Goal: Task Accomplishment & Management: Use online tool/utility

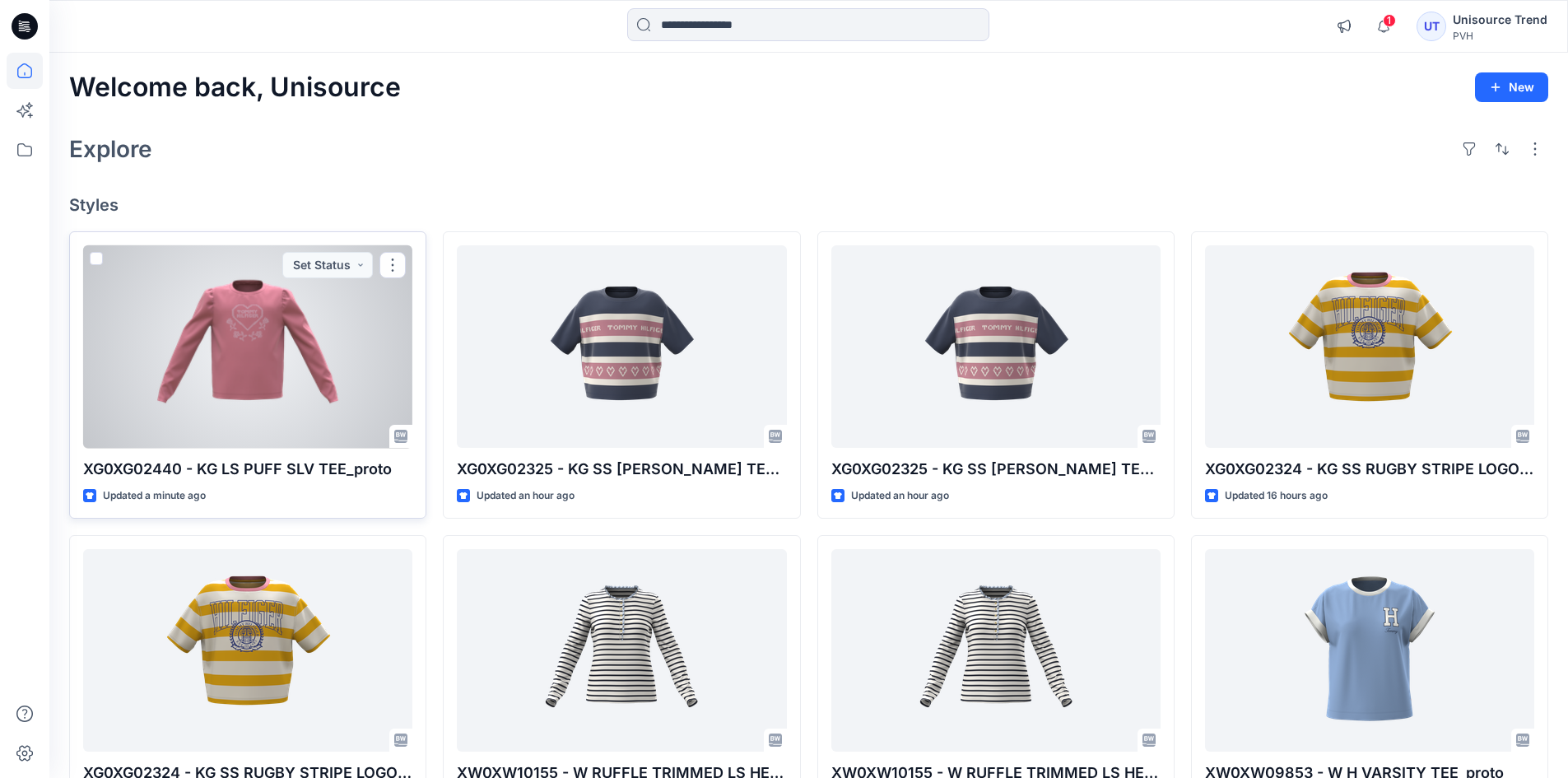
click at [246, 312] on div at bounding box center [247, 347] width 329 height 203
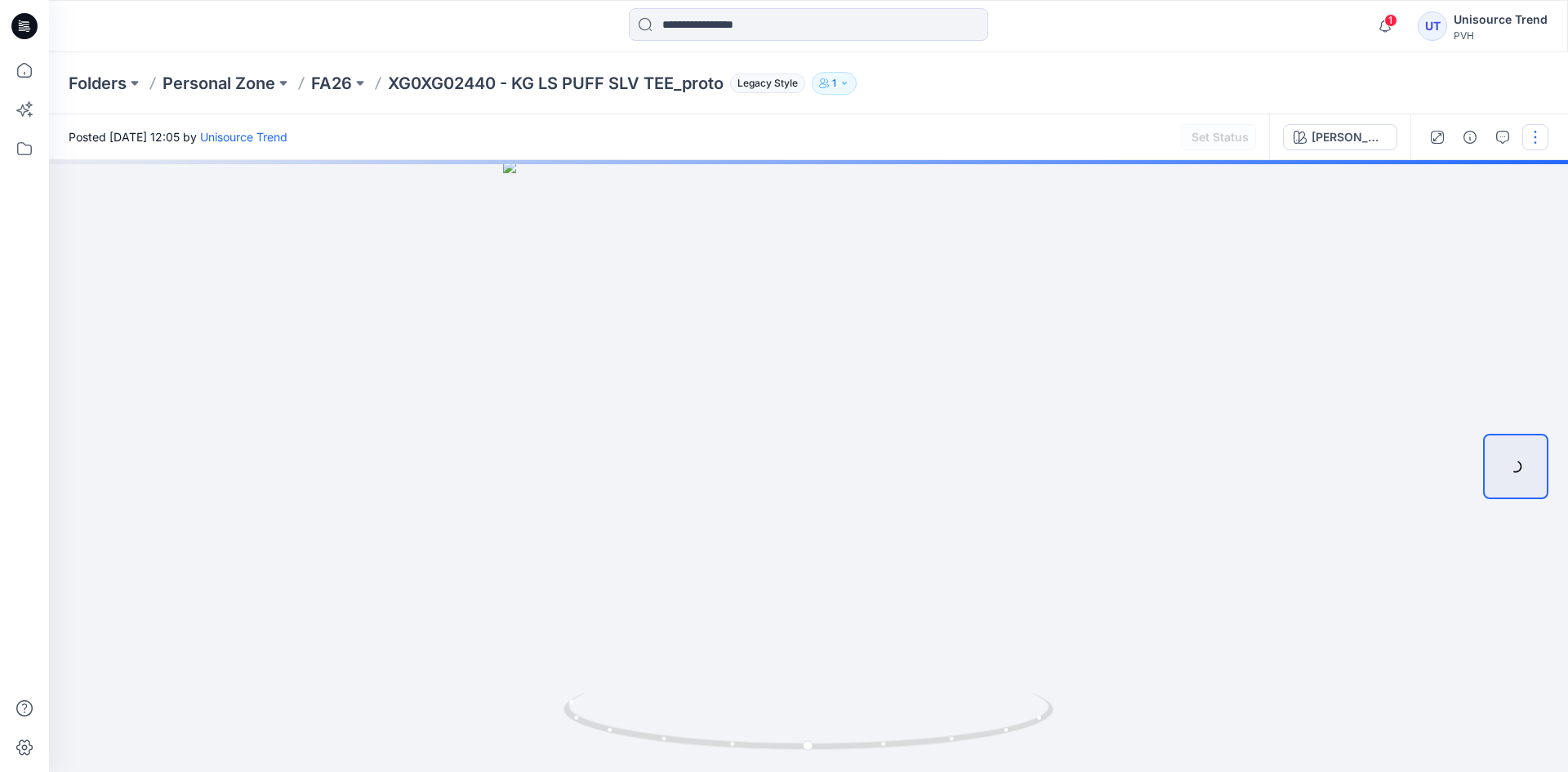
click at [1544, 146] on button "button" at bounding box center [1536, 137] width 26 height 26
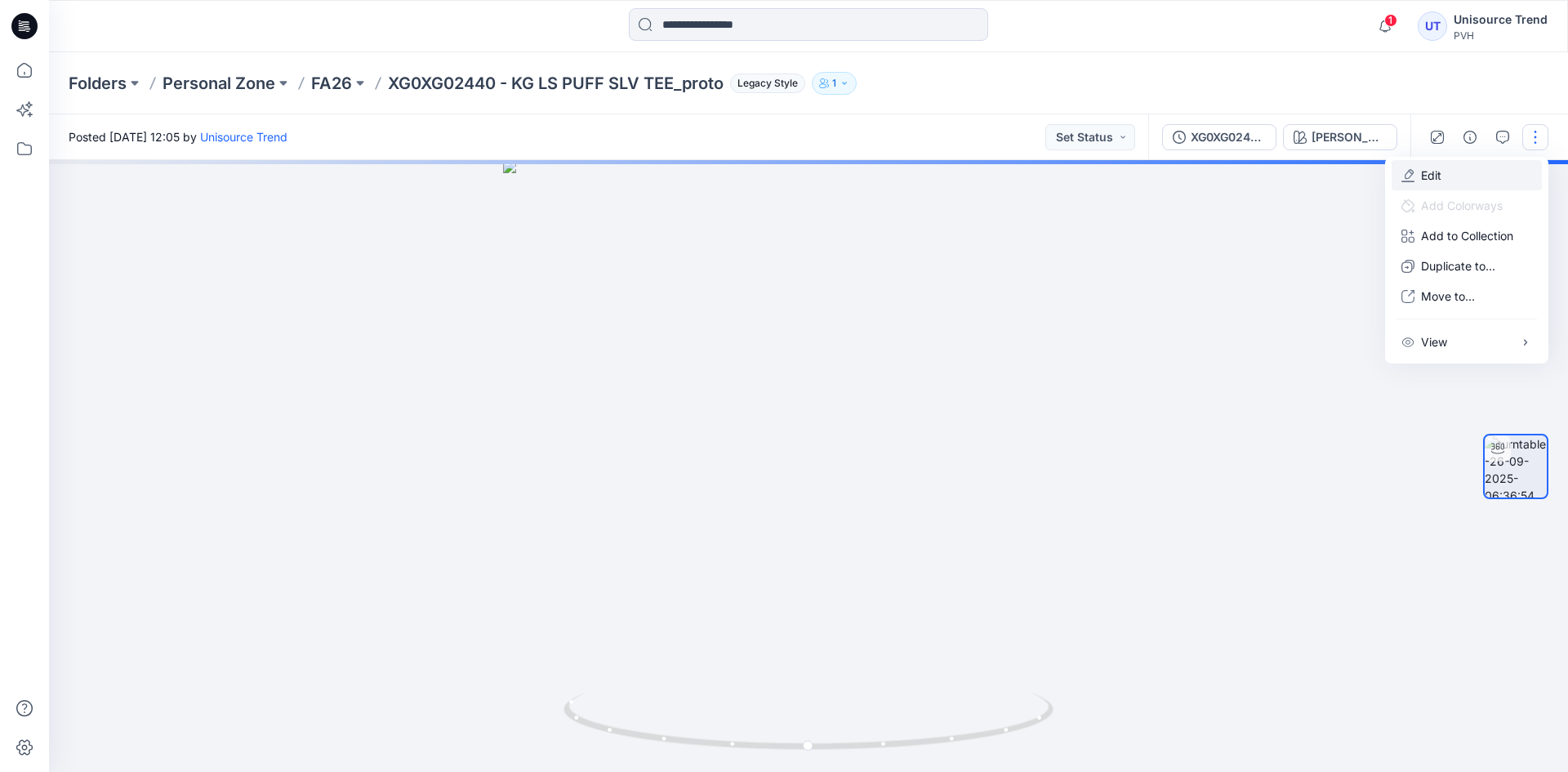
click at [1484, 175] on button "Edit" at bounding box center [1466, 174] width 150 height 30
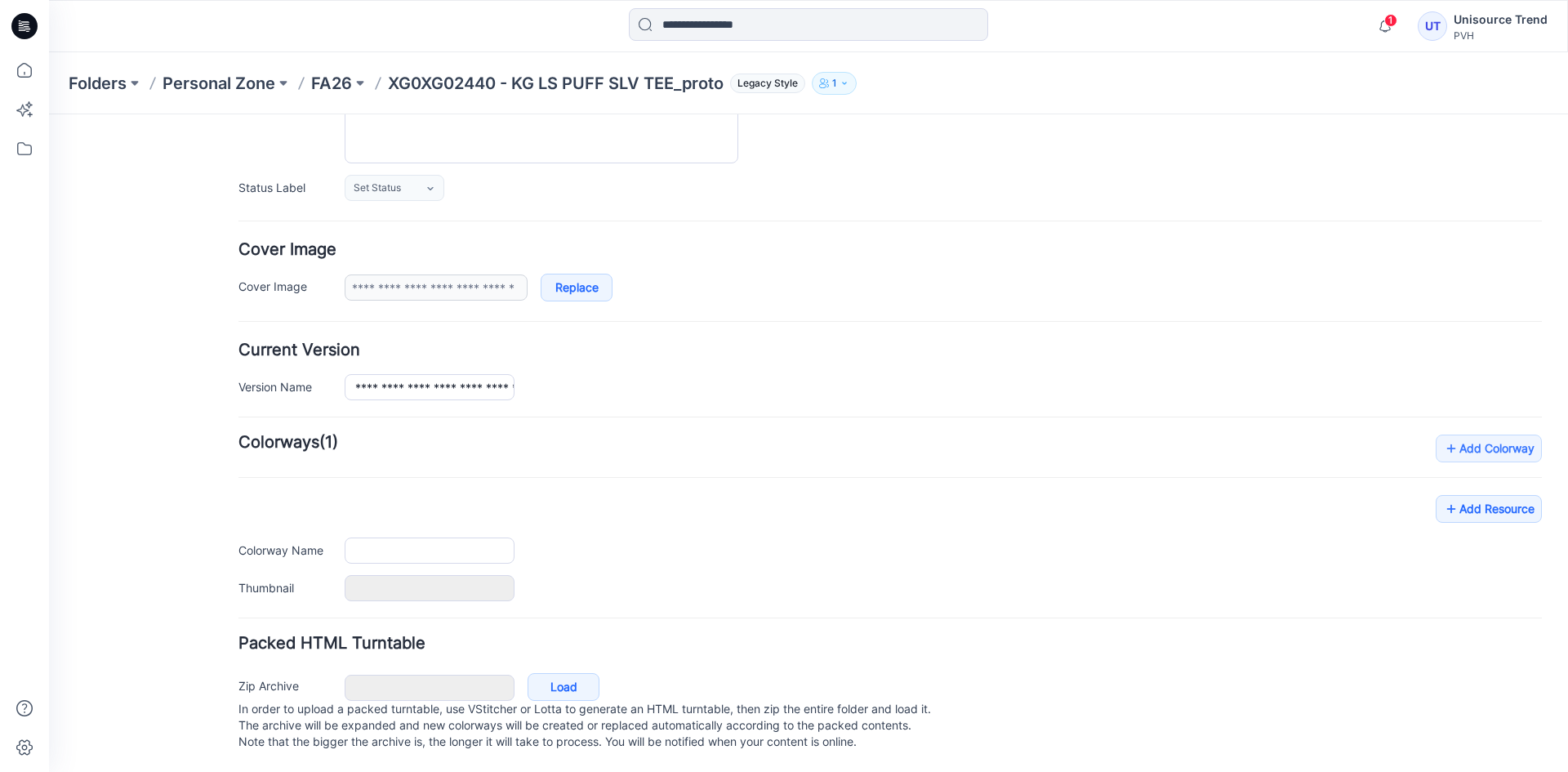
type input "**********"
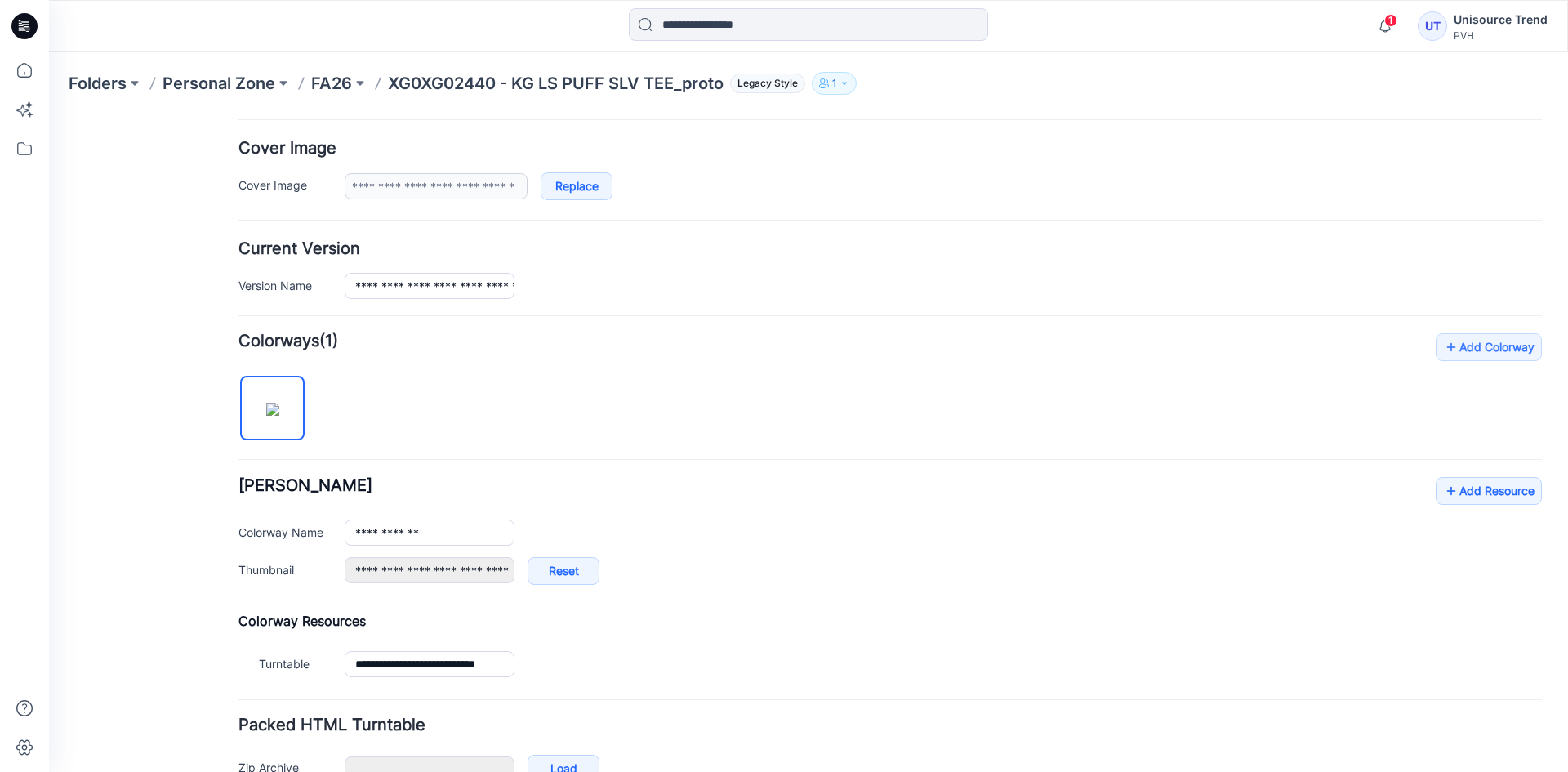
scroll to position [390, 0]
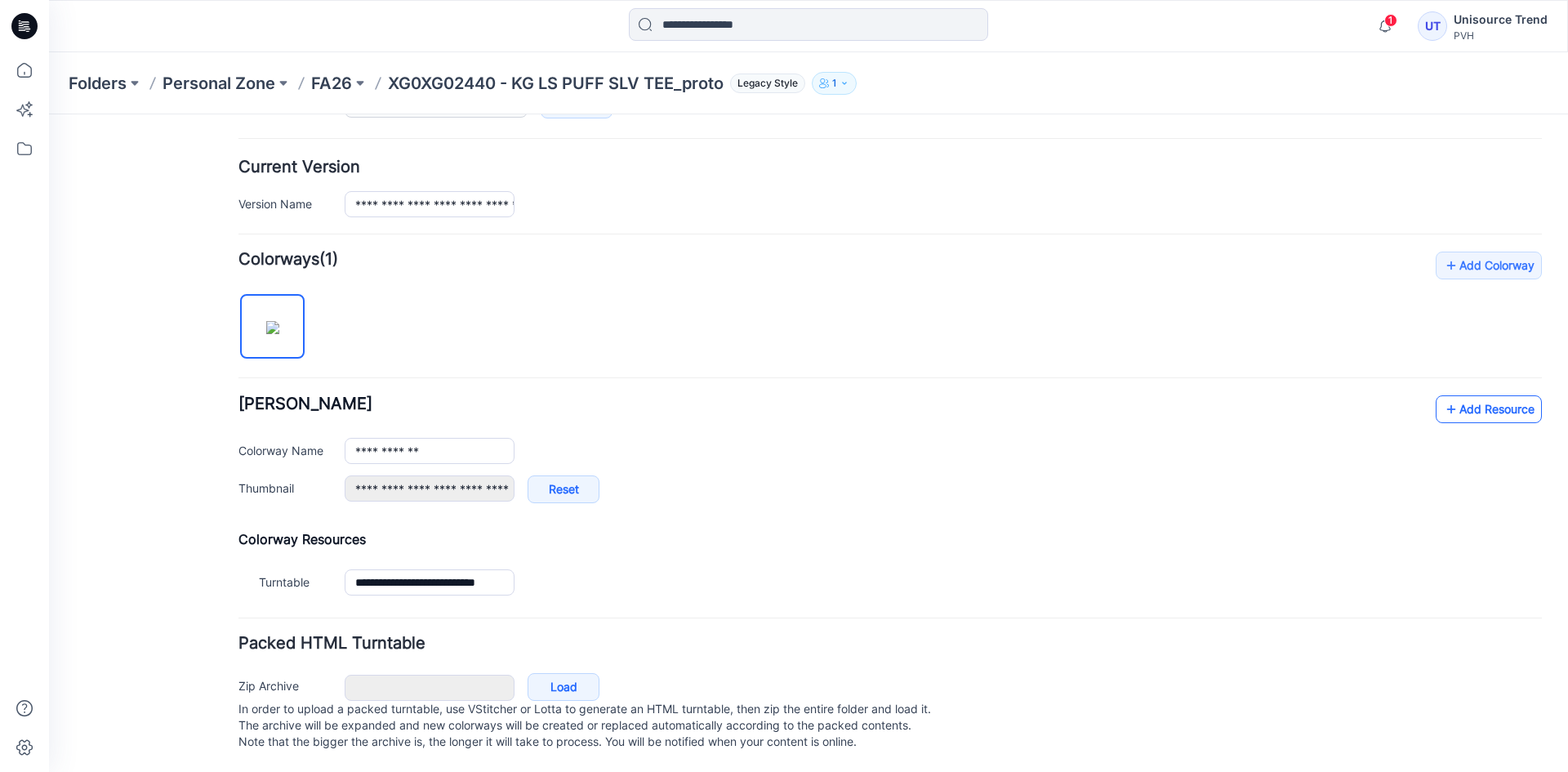
click at [1459, 404] on link "Add Resource" at bounding box center [1489, 409] width 106 height 27
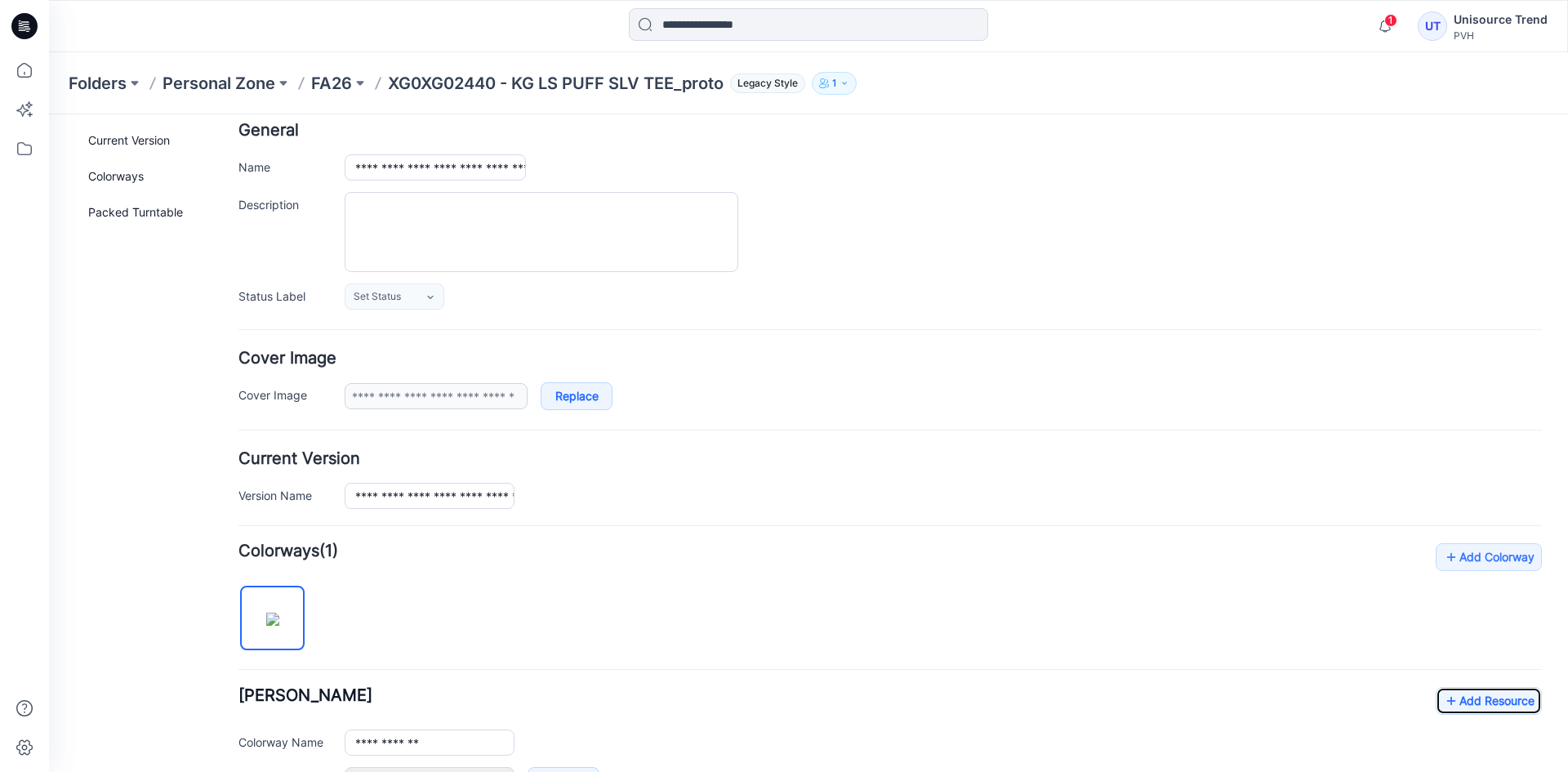
scroll to position [0, 0]
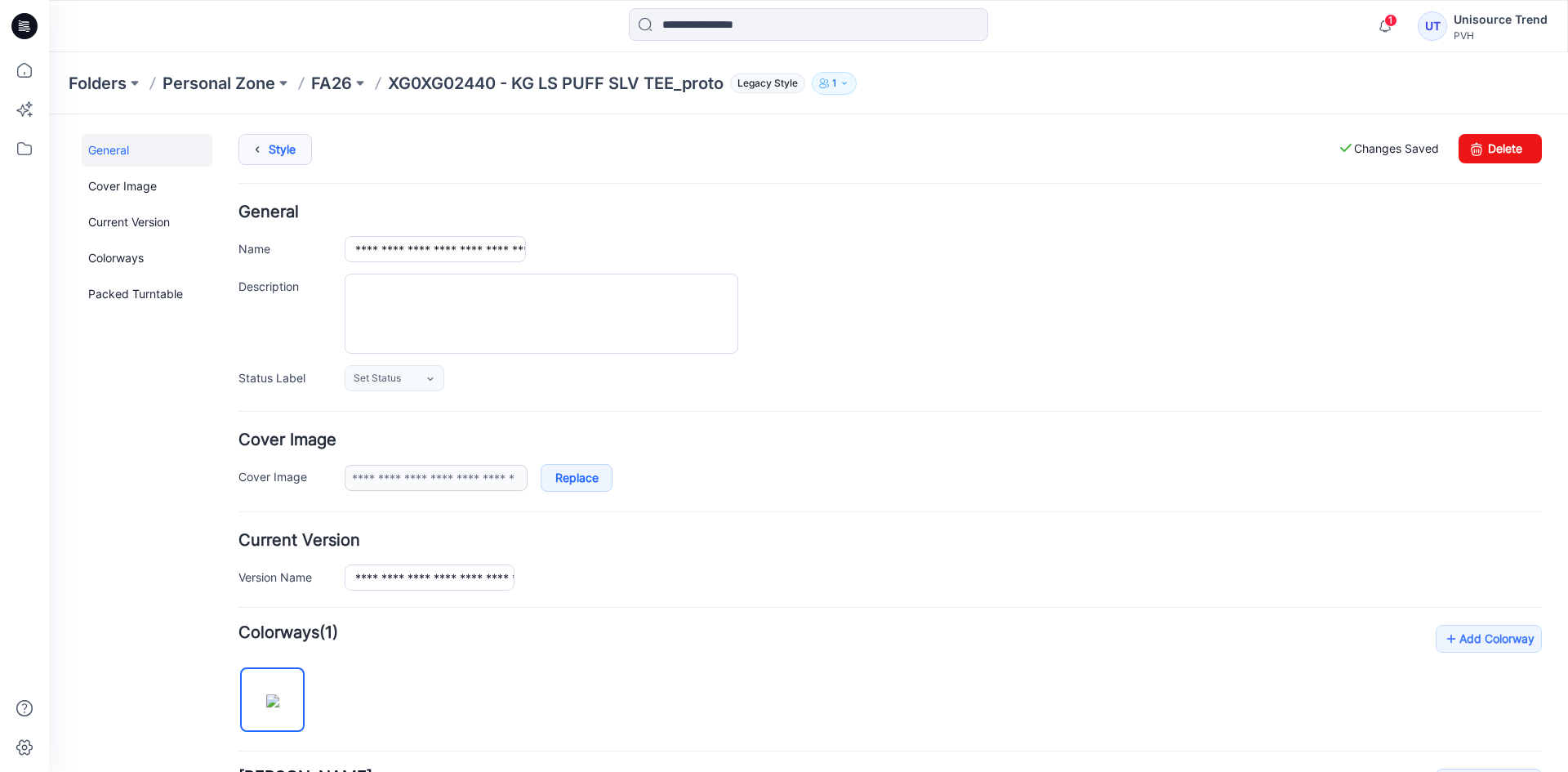
click at [292, 141] on link "Style" at bounding box center [274, 150] width 74 height 31
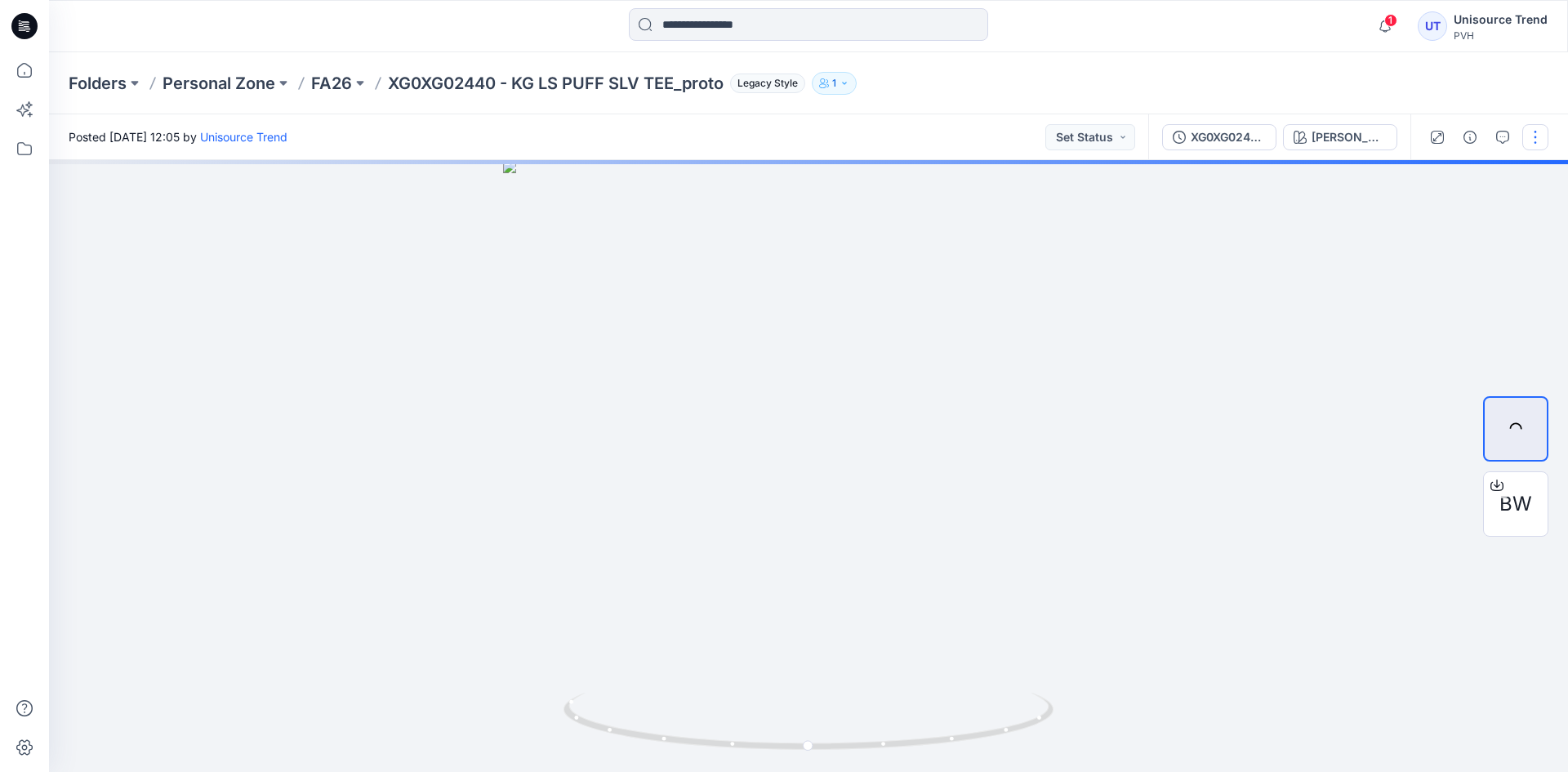
click at [1534, 133] on button "button" at bounding box center [1536, 137] width 26 height 26
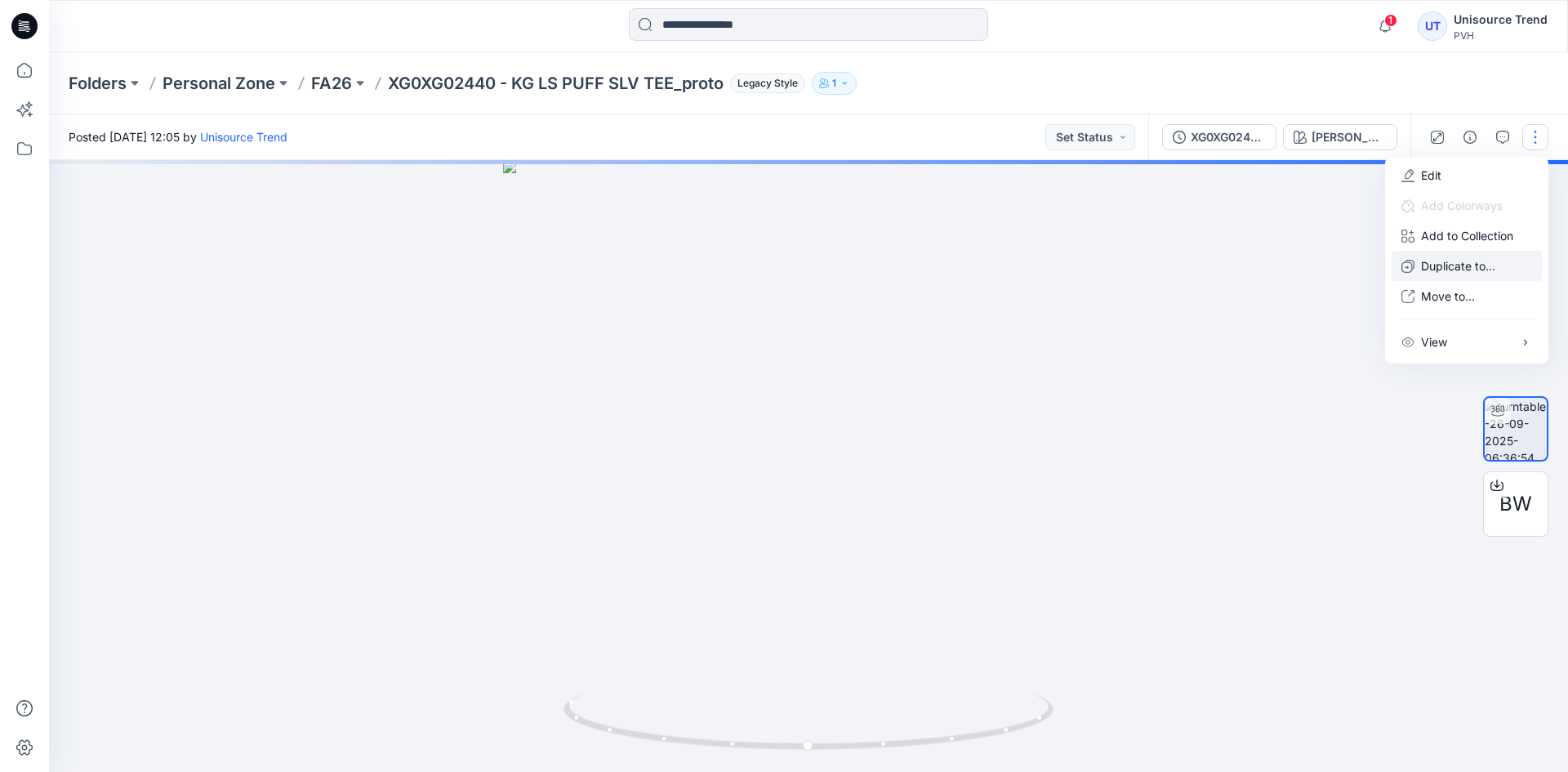
click at [1445, 258] on p "Duplicate to..." at bounding box center [1458, 266] width 74 height 18
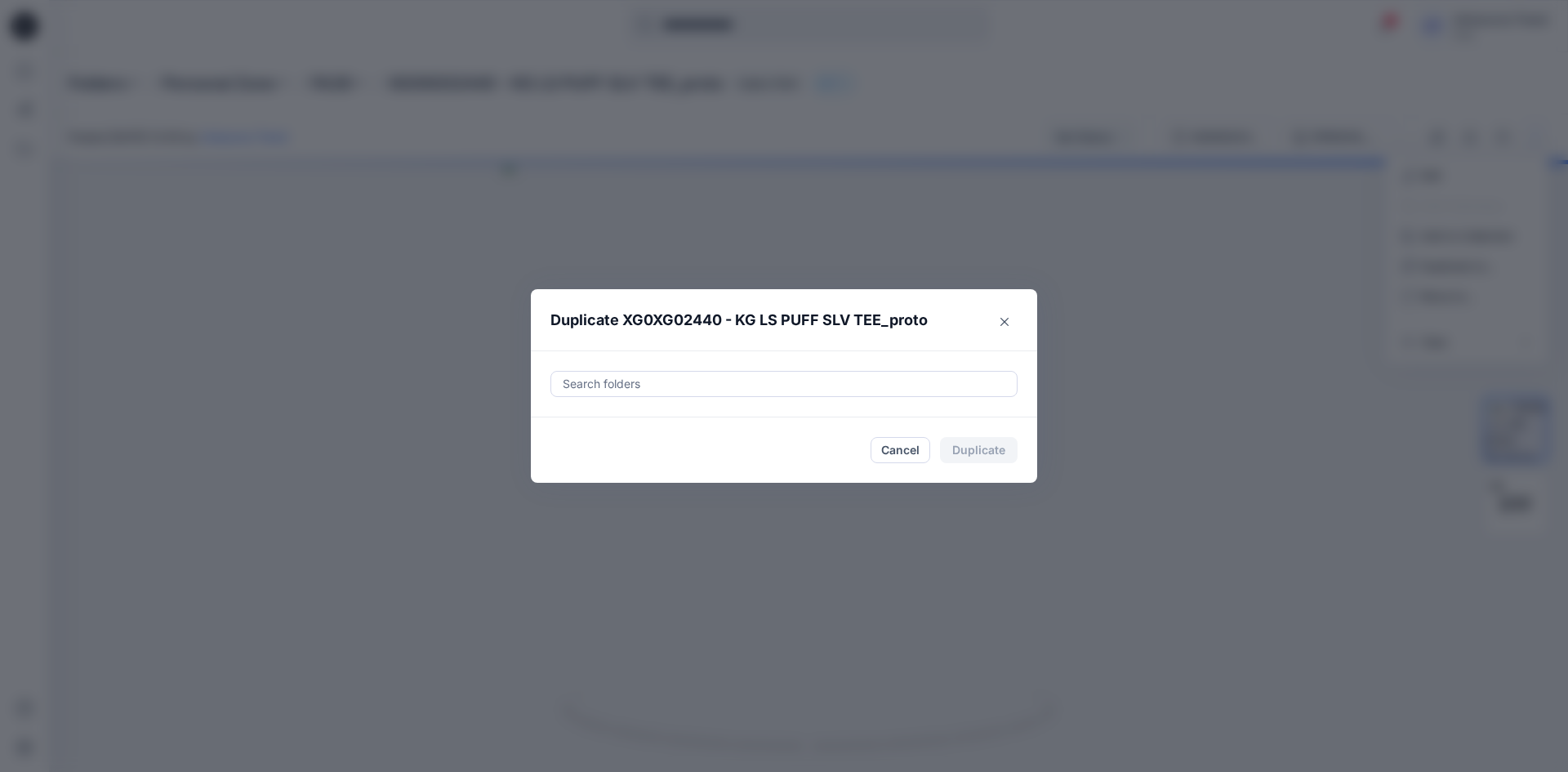
click at [731, 375] on div at bounding box center [784, 384] width 446 height 20
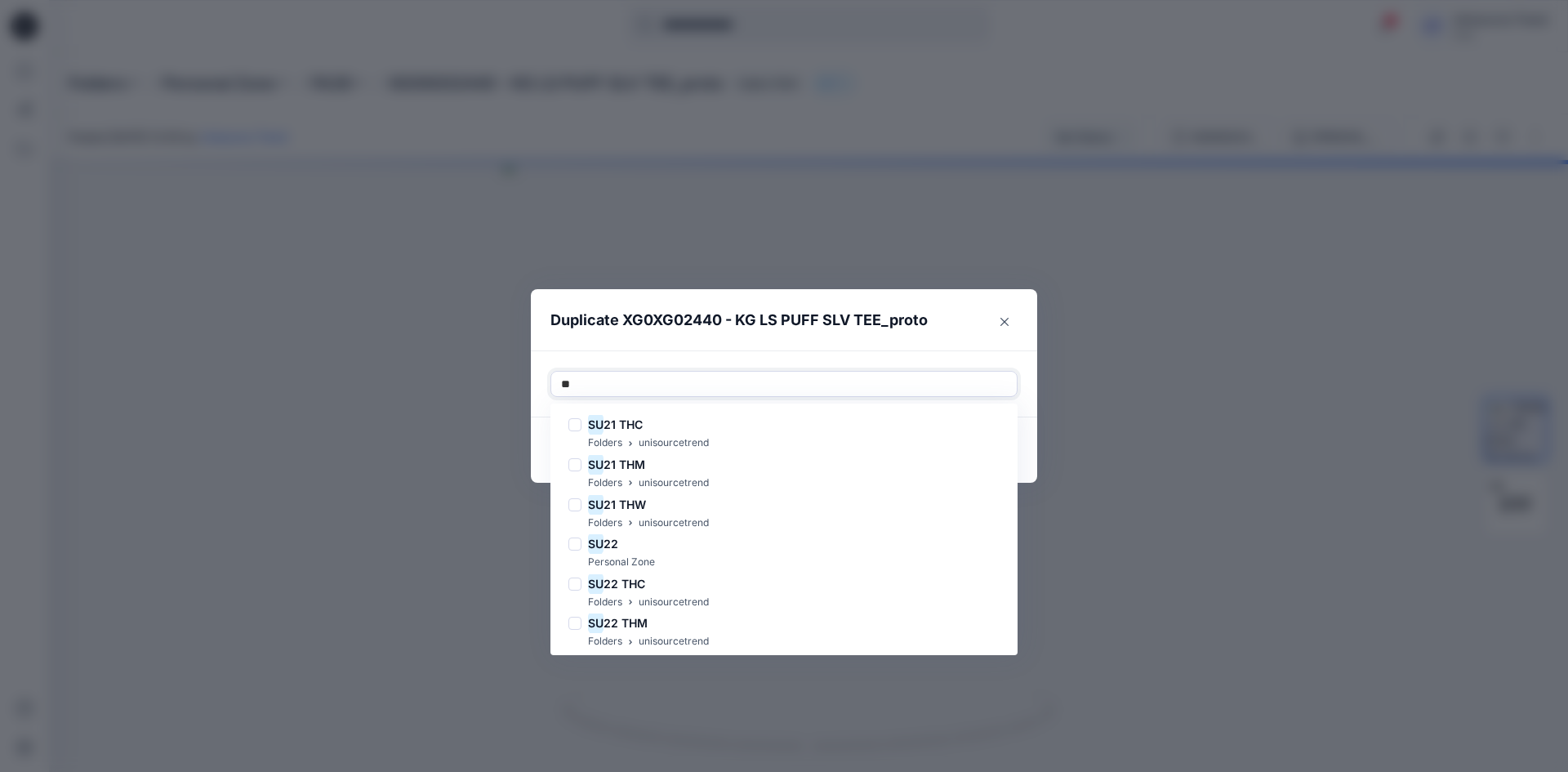
type input "*"
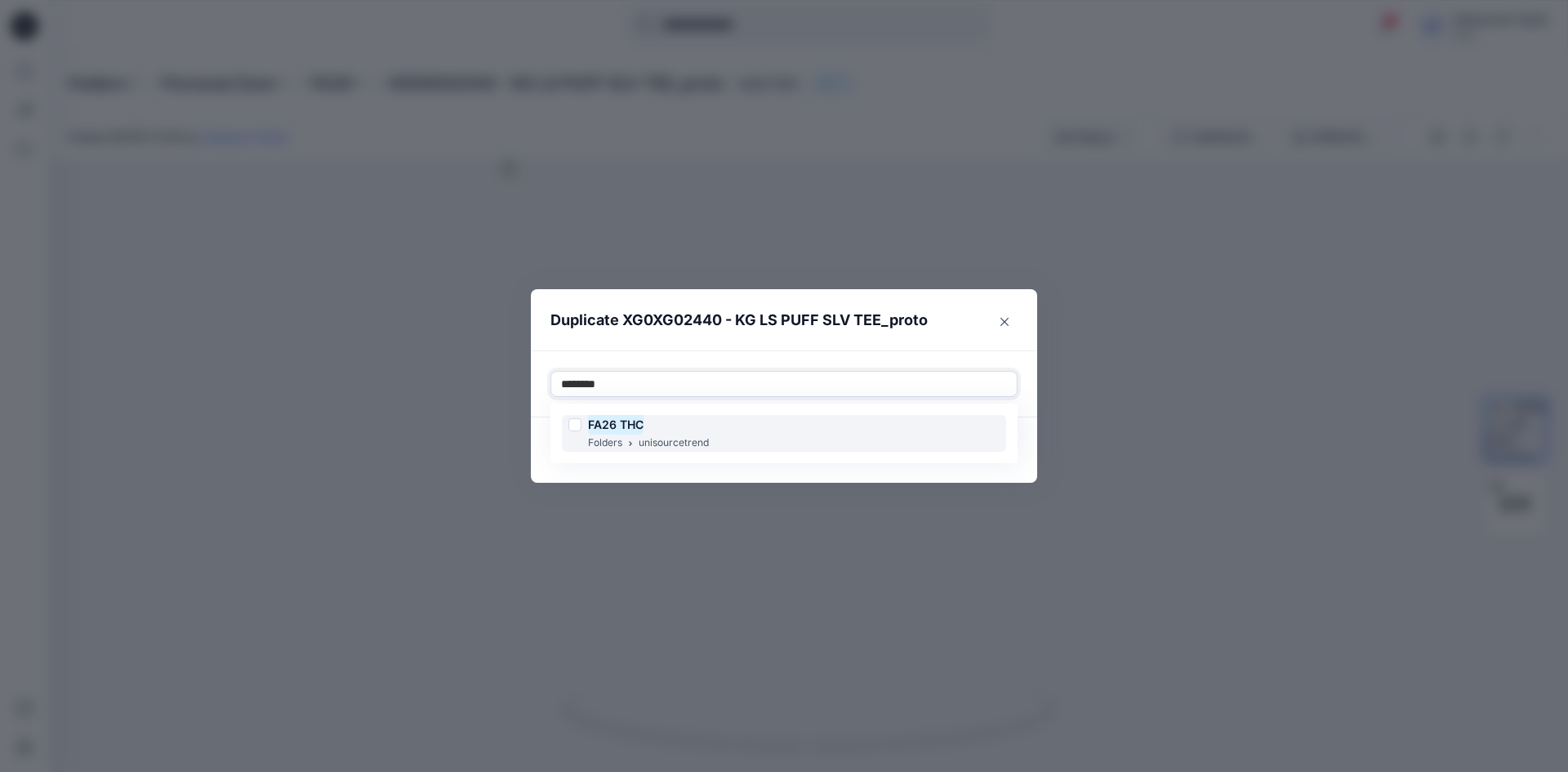
click at [577, 419] on div at bounding box center [574, 424] width 13 height 13
click at [555, 458] on div "FA26 THC Folders unisourcetrend" at bounding box center [784, 433] width 461 height 53
type input "********"
click at [555, 467] on footer "Cancel Duplicate" at bounding box center [784, 450] width 507 height 66
click at [962, 449] on button "Duplicate" at bounding box center [978, 450] width 77 height 26
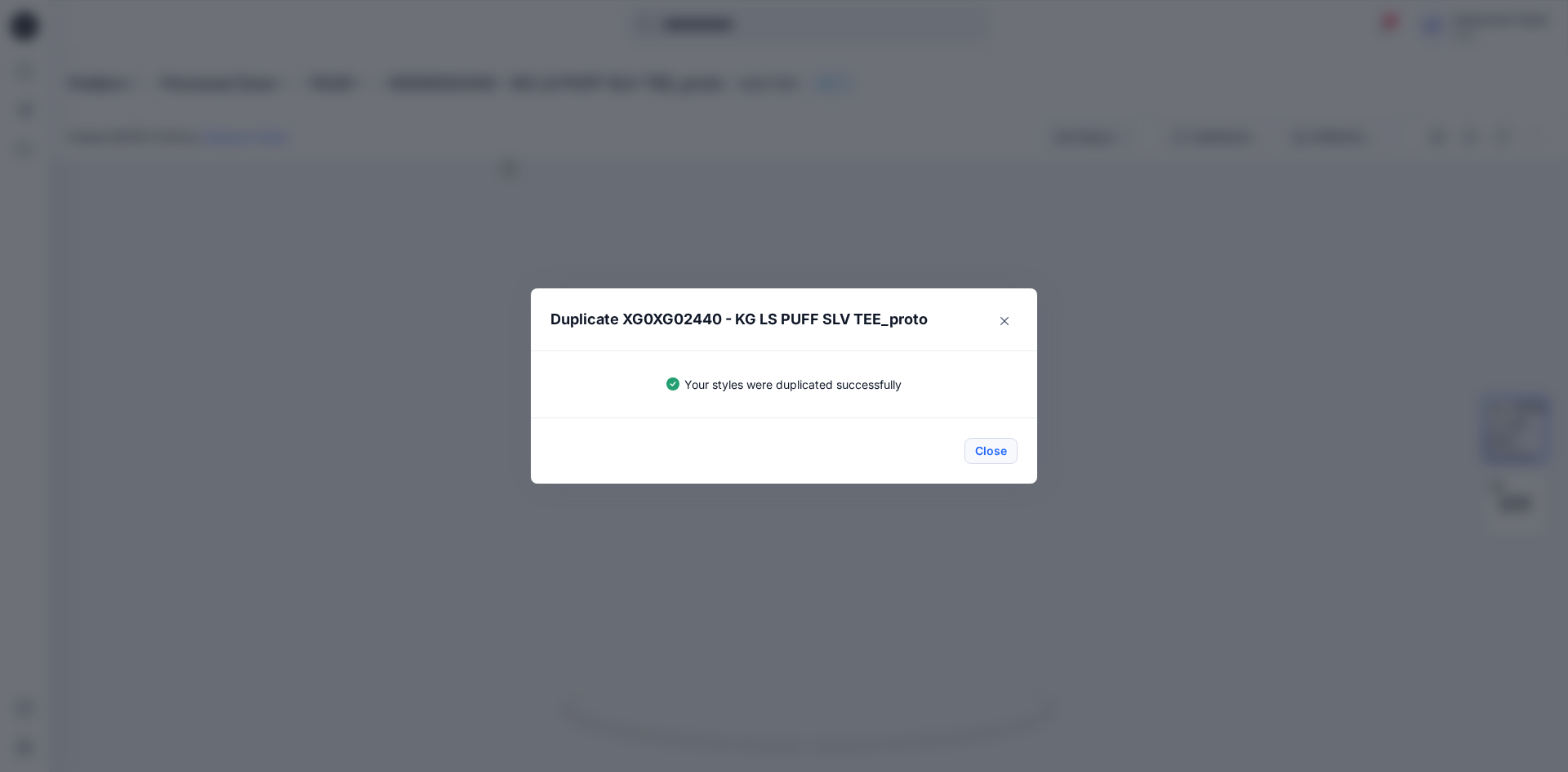
click at [977, 454] on button "Close" at bounding box center [991, 451] width 53 height 26
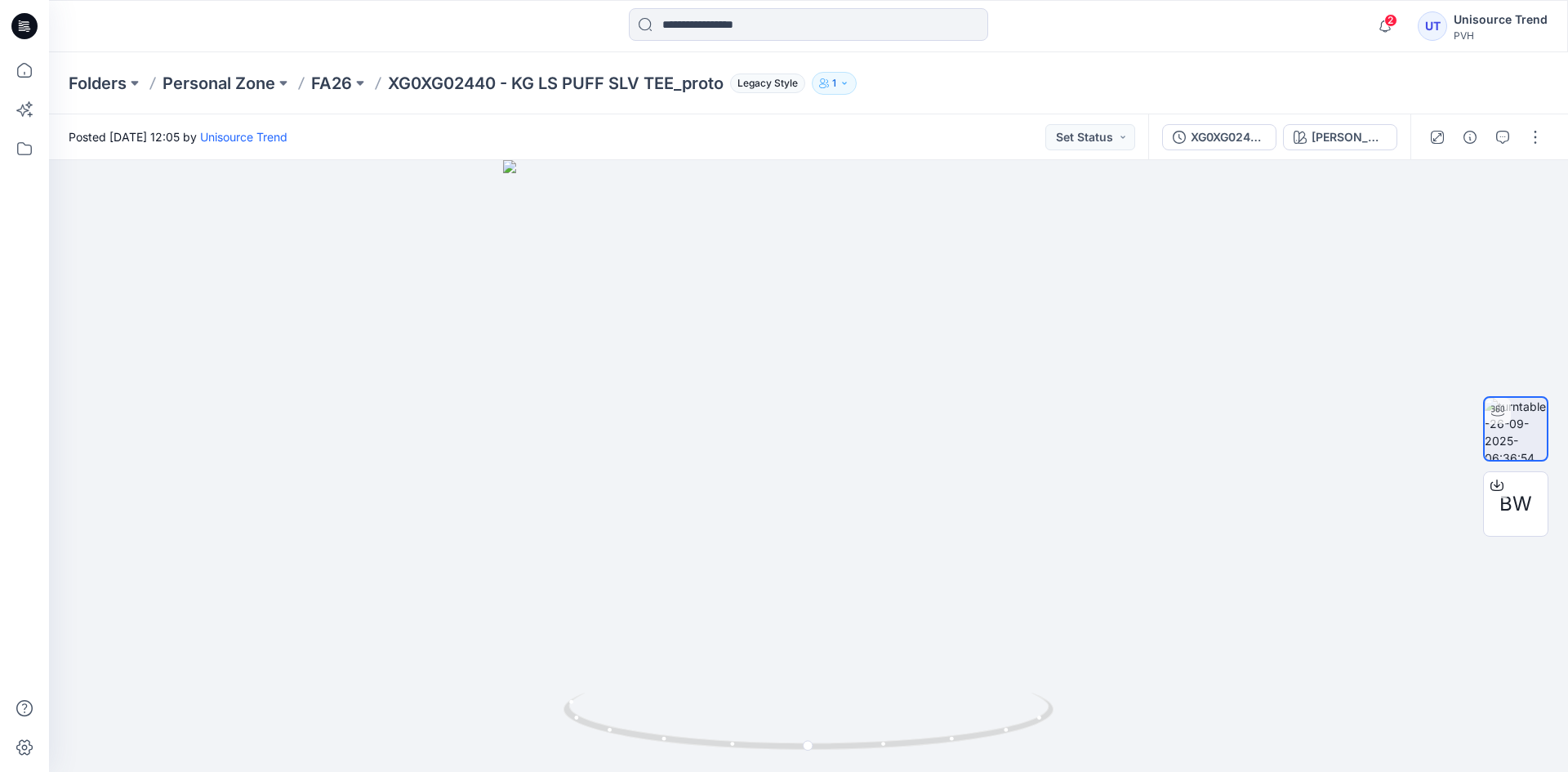
click at [12, 24] on icon at bounding box center [24, 25] width 26 height 52
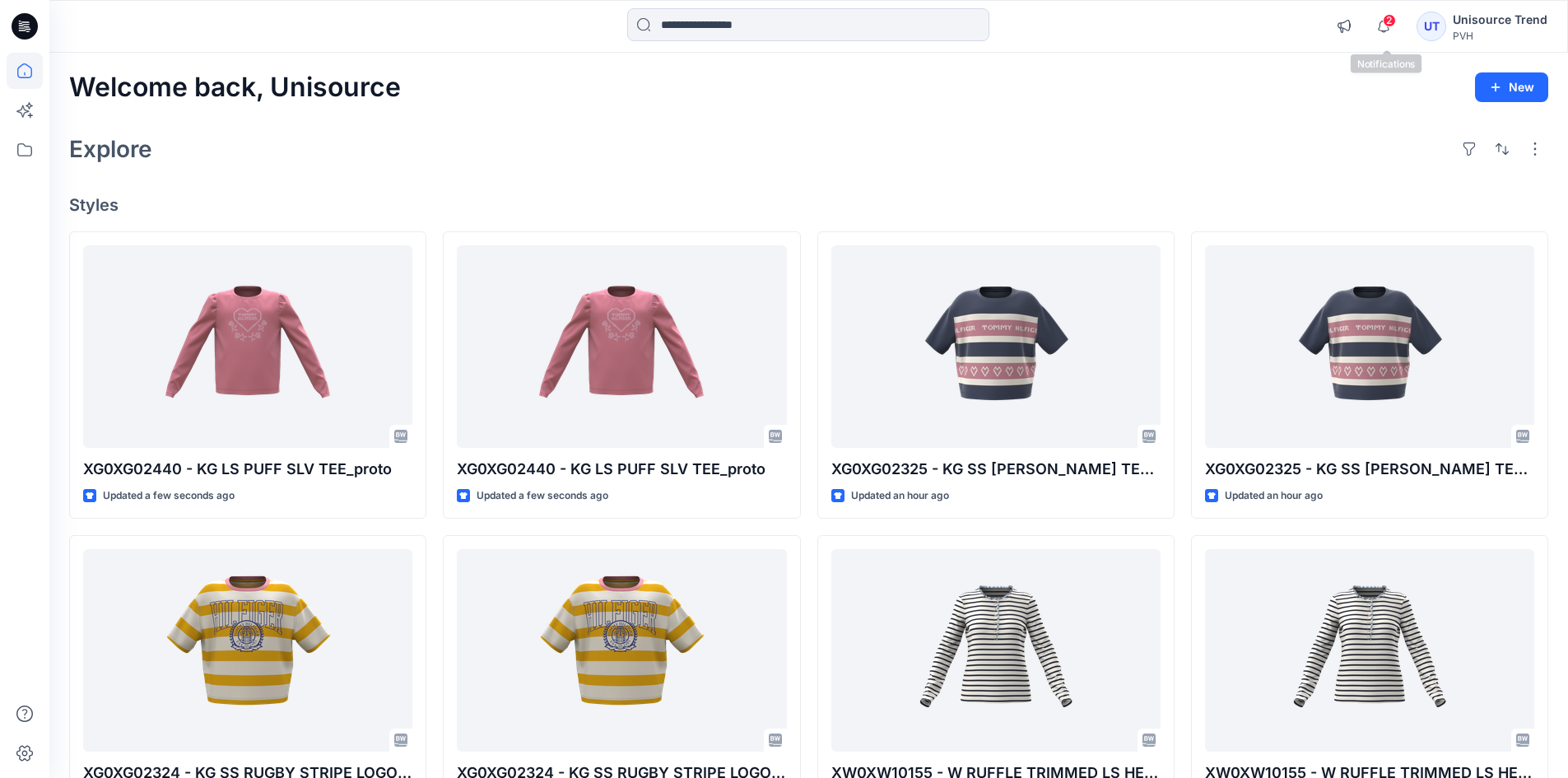
click at [1394, 23] on span "2" at bounding box center [1388, 20] width 13 height 13
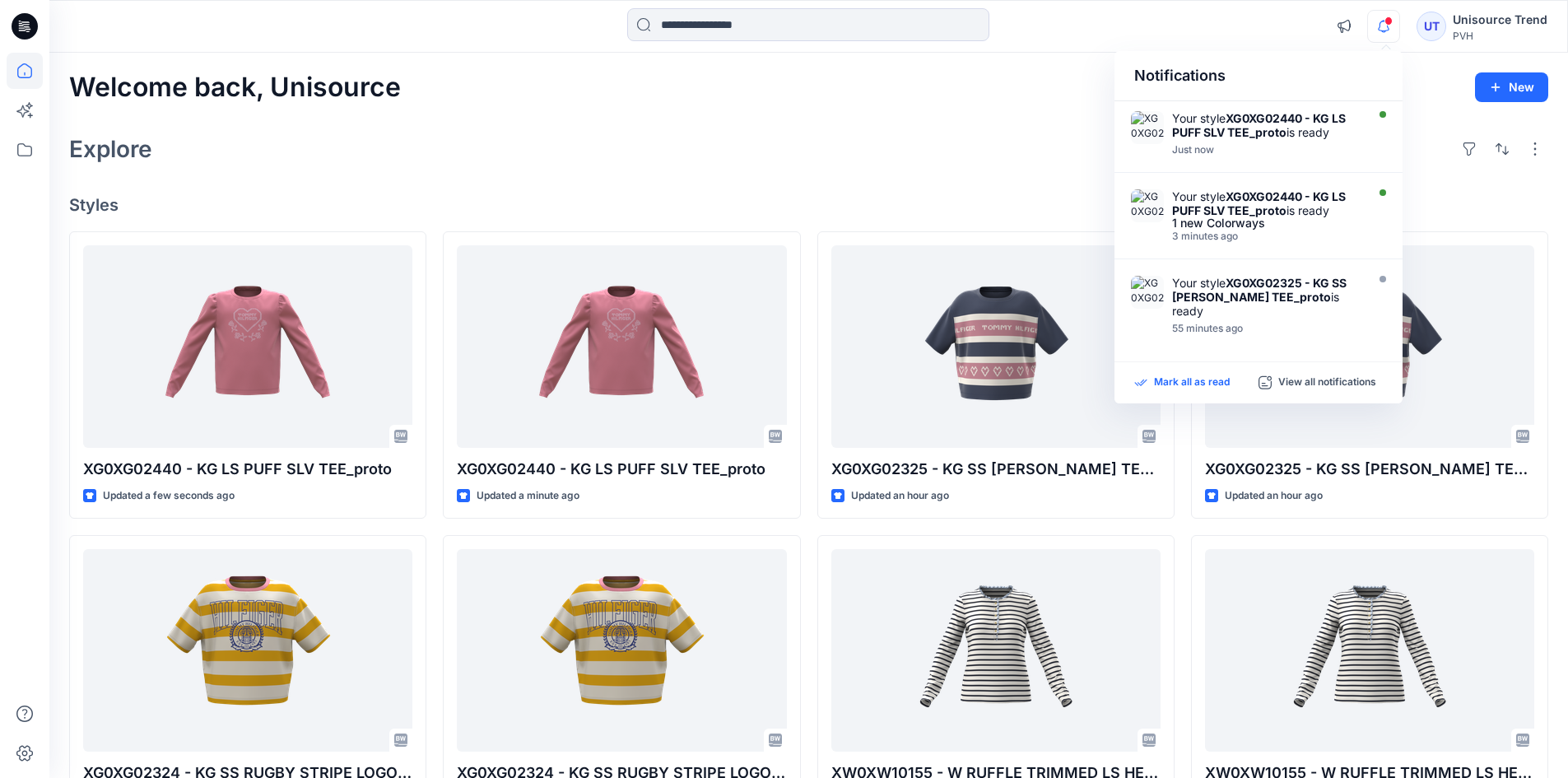
click at [1204, 383] on p "Mark all as read" at bounding box center [1192, 382] width 76 height 15
click at [943, 131] on div "Explore" at bounding box center [809, 149] width 1479 height 39
